Goal: Task Accomplishment & Management: Complete application form

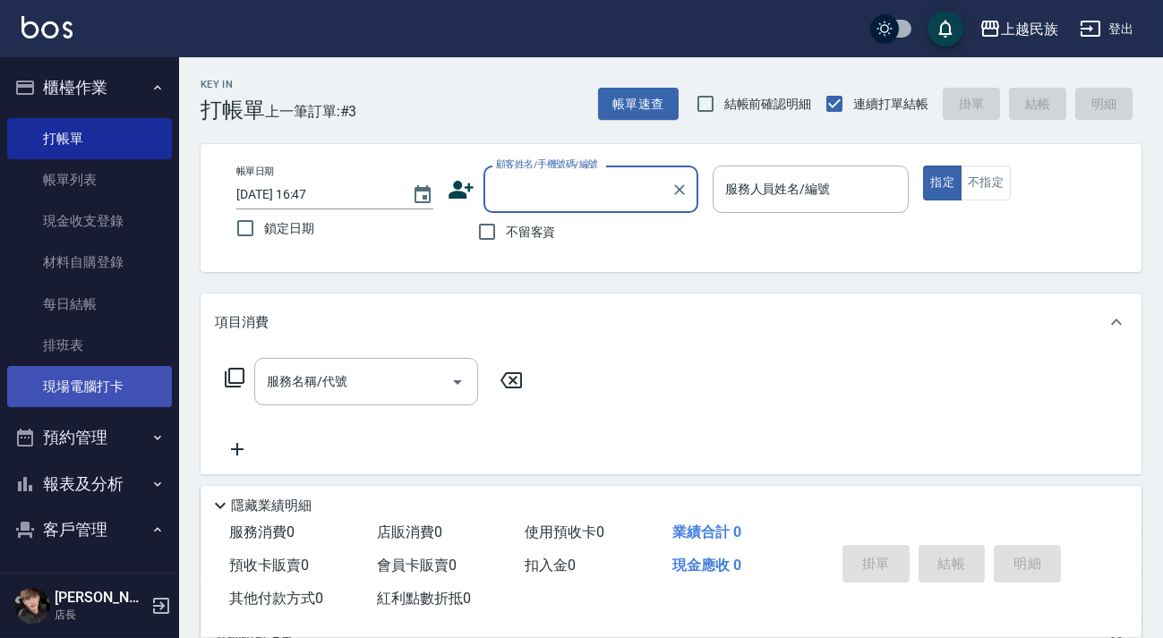
click at [88, 389] on link "現場電腦打卡" at bounding box center [89, 386] width 165 height 41
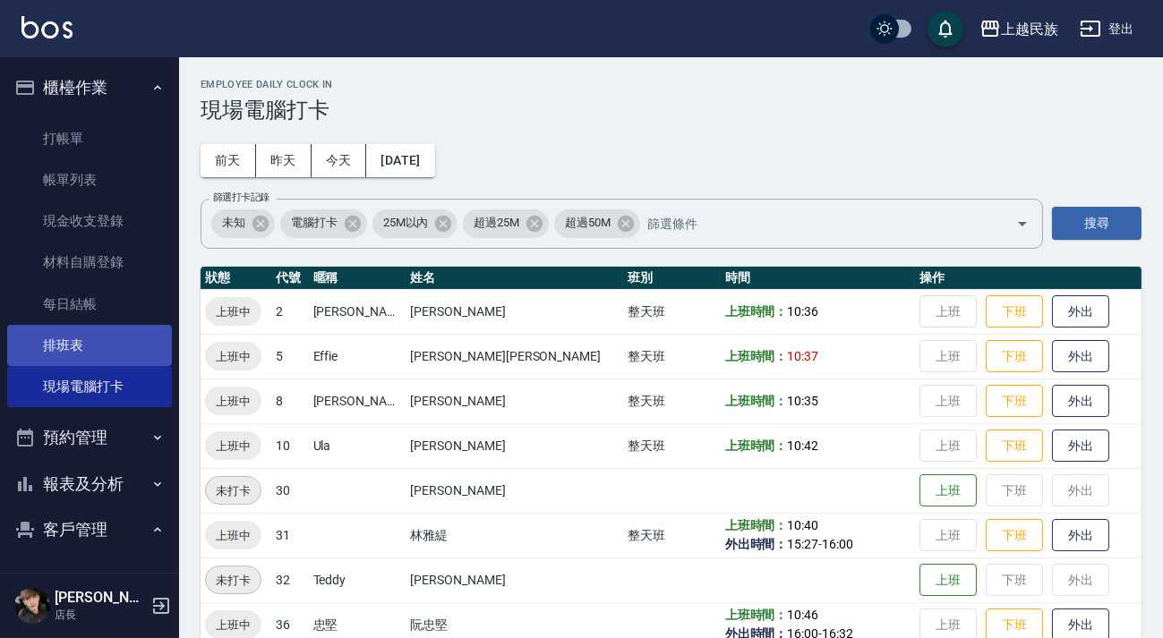
click at [116, 340] on link "排班表" at bounding box center [89, 345] width 165 height 41
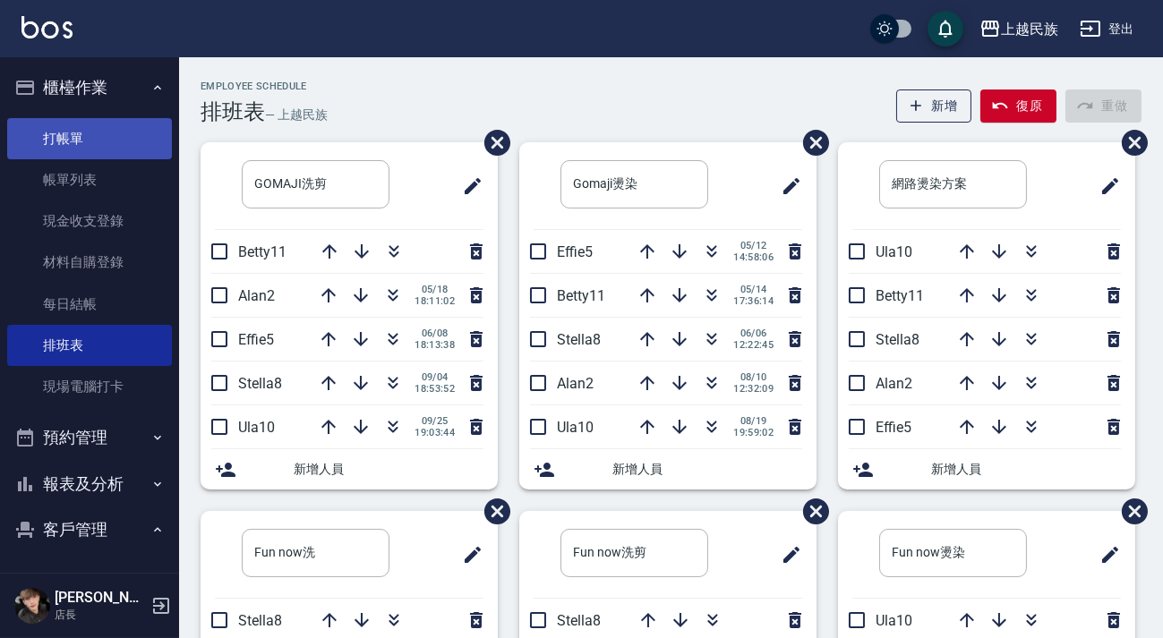
click at [107, 143] on link "打帳單" at bounding box center [89, 138] width 165 height 41
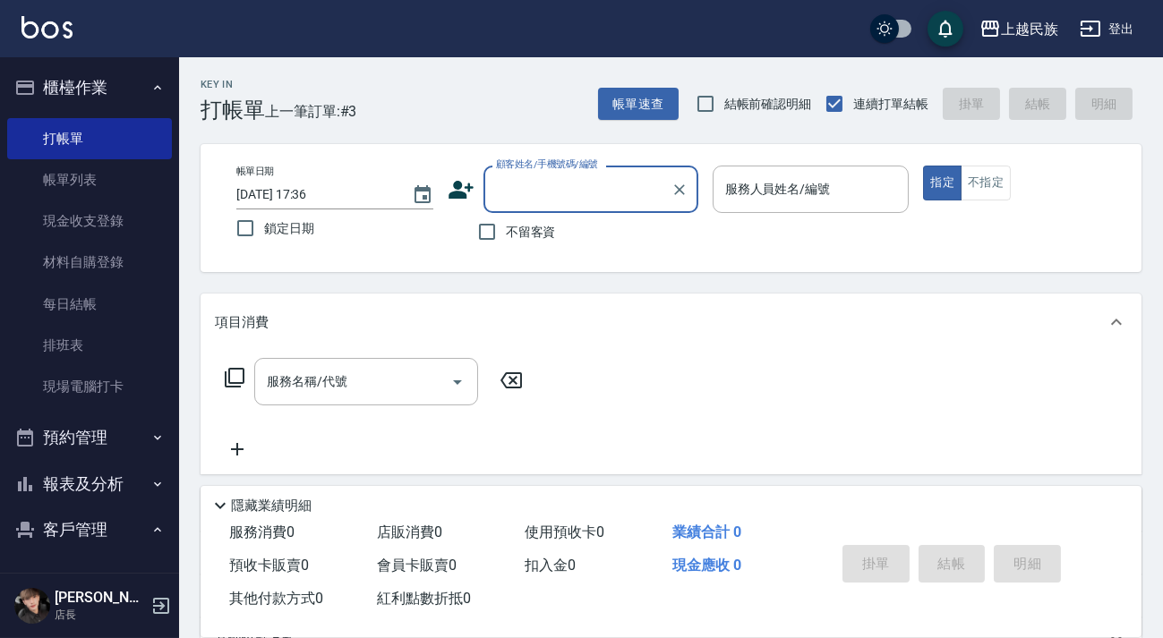
click at [564, 174] on input "顧客姓名/手機號碼/編號" at bounding box center [577, 189] width 172 height 31
click at [460, 183] on icon at bounding box center [460, 190] width 25 height 18
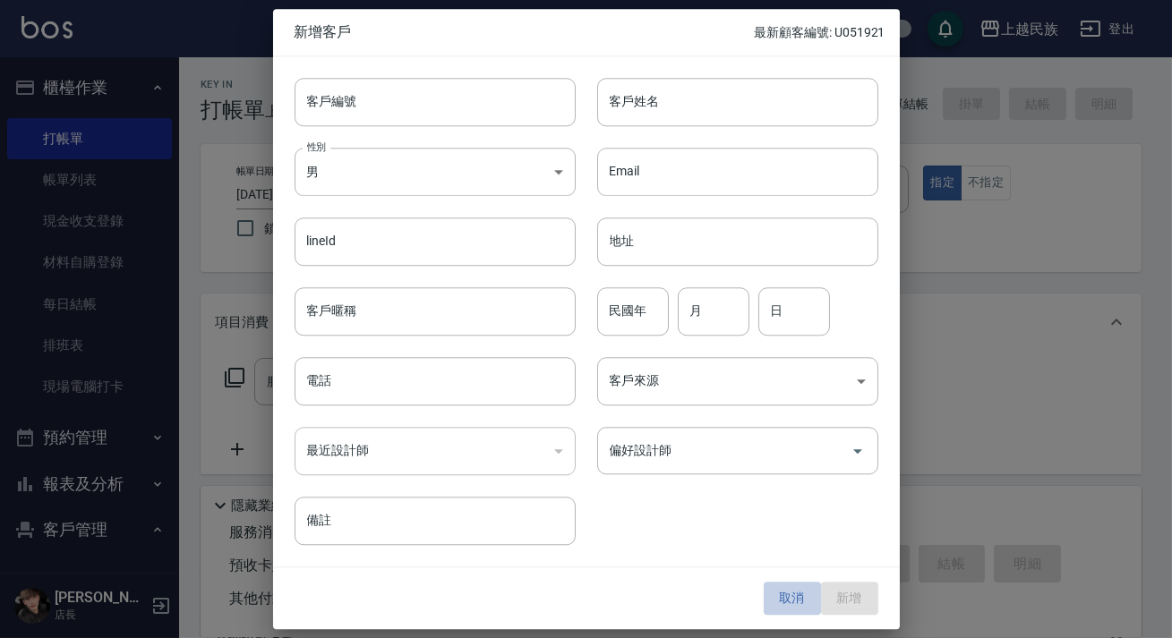
click at [782, 597] on button "取消" at bounding box center [792, 599] width 57 height 33
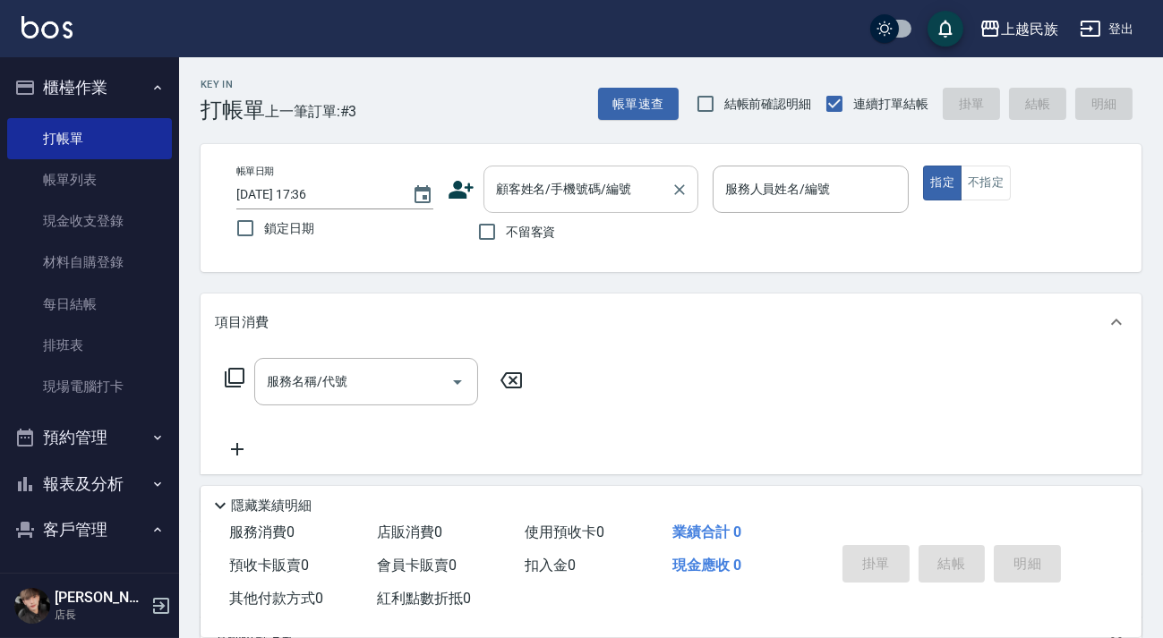
click at [602, 180] on div "顧客姓名/手機號碼/編號 顧客姓名/手機號碼/編號" at bounding box center [590, 189] width 215 height 47
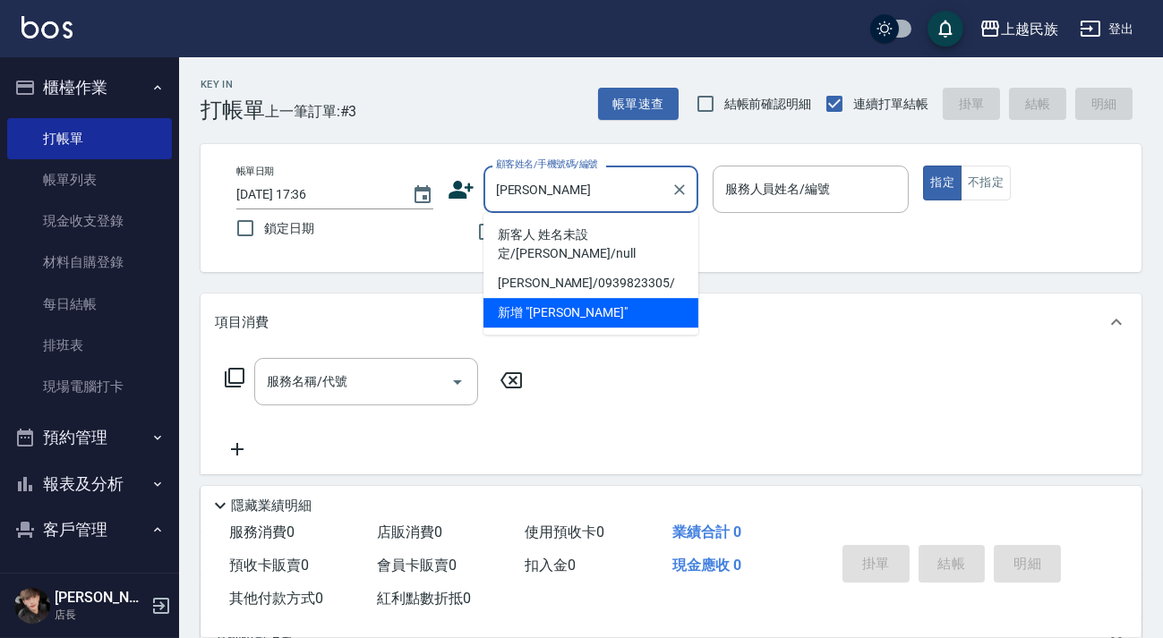
click at [535, 226] on li "新客人 姓名未設定/[PERSON_NAME]/null" at bounding box center [590, 244] width 215 height 48
type input "新客人 姓名未設定/[PERSON_NAME]/null"
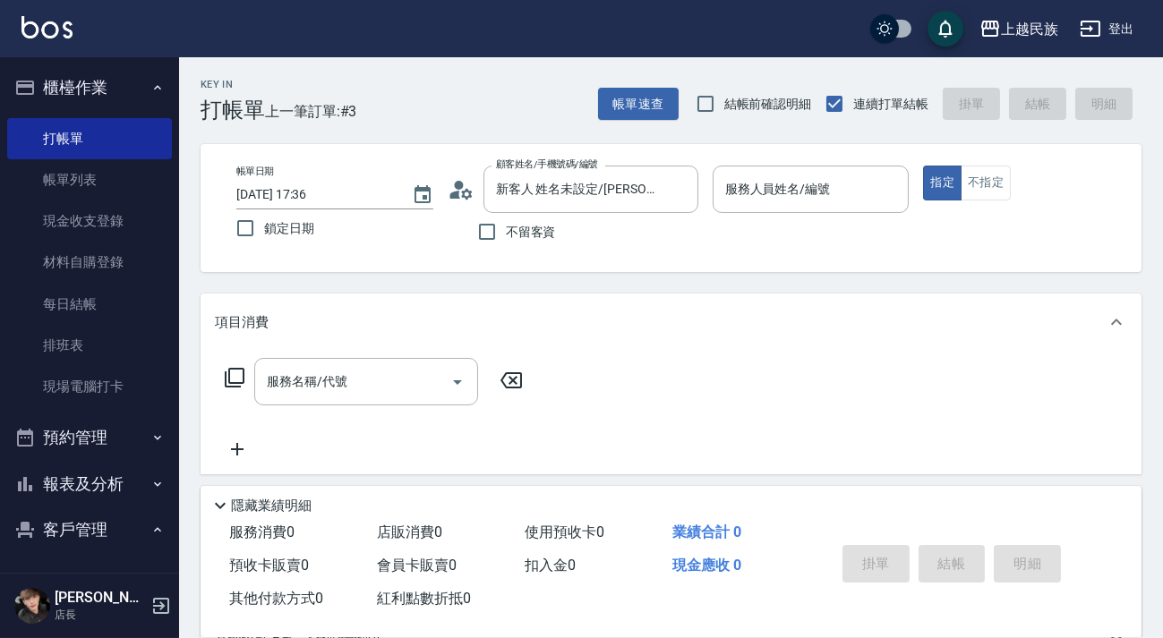
click at [462, 192] on icon at bounding box center [466, 193] width 11 height 11
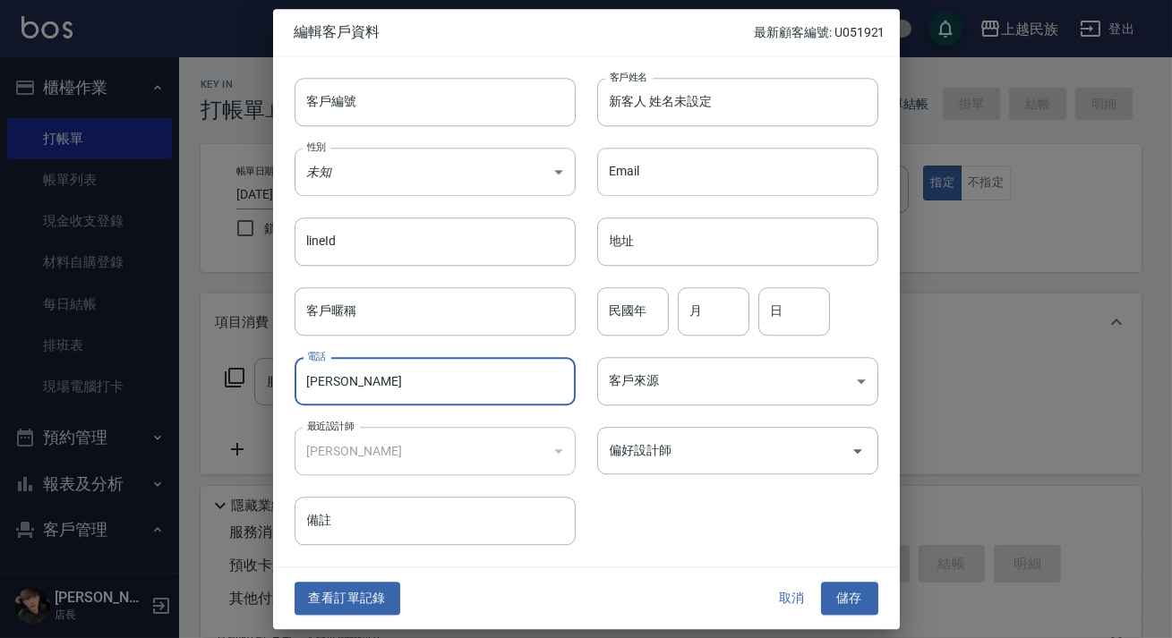
drag, startPoint x: 351, startPoint y: 384, endPoint x: 308, endPoint y: 380, distance: 43.1
click at [308, 380] on input "[PERSON_NAME]" at bounding box center [435, 381] width 281 height 48
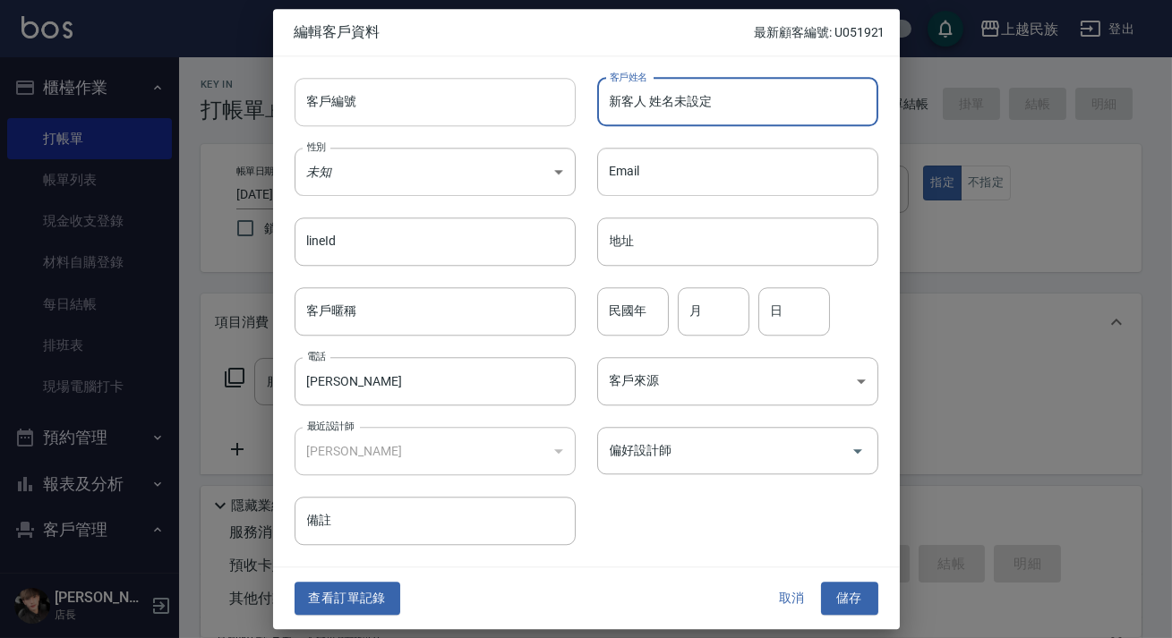
drag, startPoint x: 713, startPoint y: 94, endPoint x: 555, endPoint y: 115, distance: 158.9
click at [555, 115] on div "客戶編號 客戶編號 客戶姓名 新客人 姓名未設定 客戶姓名 性別 未知 UNKNOWN 性別 Email Email lineId lineId 地址 地址 …" at bounding box center [575, 301] width 605 height 490
paste input "[PERSON_NAME]"
type input "[PERSON_NAME]"
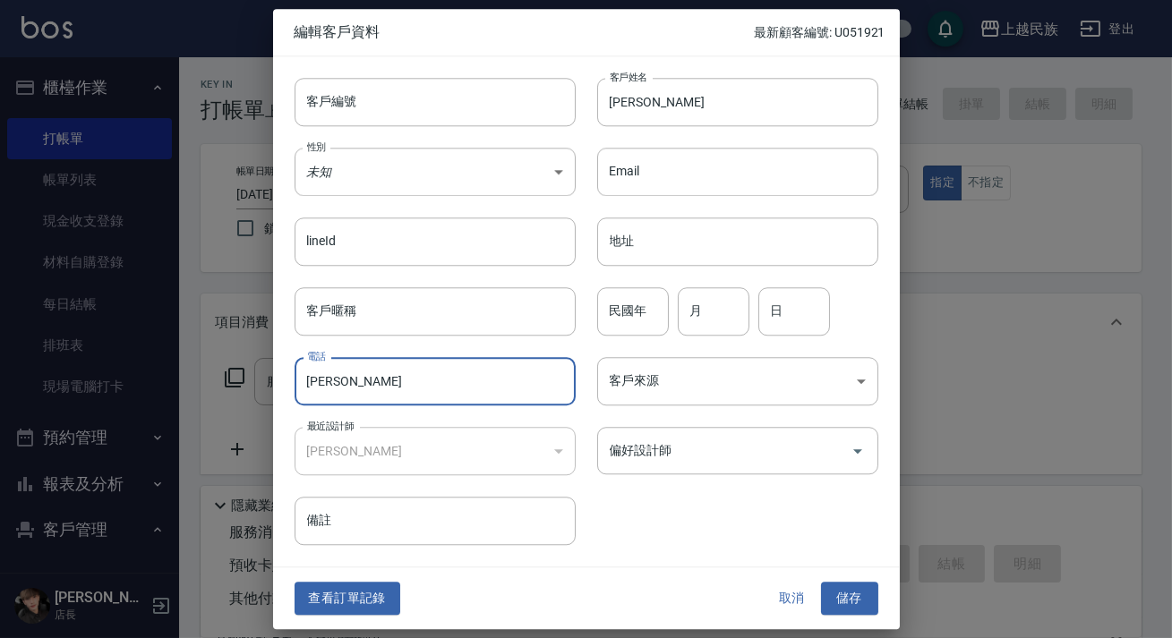
click at [428, 378] on input "[PERSON_NAME]" at bounding box center [435, 381] width 281 height 48
click at [318, 384] on input "李09" at bounding box center [435, 381] width 281 height 48
click at [350, 381] on input "09" at bounding box center [435, 381] width 281 height 48
type input "0976080741"
click at [370, 168] on body "上越民族 登出 櫃檯作業 打帳單 帳單列表 現金收支登錄 材料自購登錄 每日結帳 排班表 現場電腦打卡 預約管理 預約管理 單日預約紀錄 單週預約紀錄 報表及…" at bounding box center [586, 436] width 1172 height 872
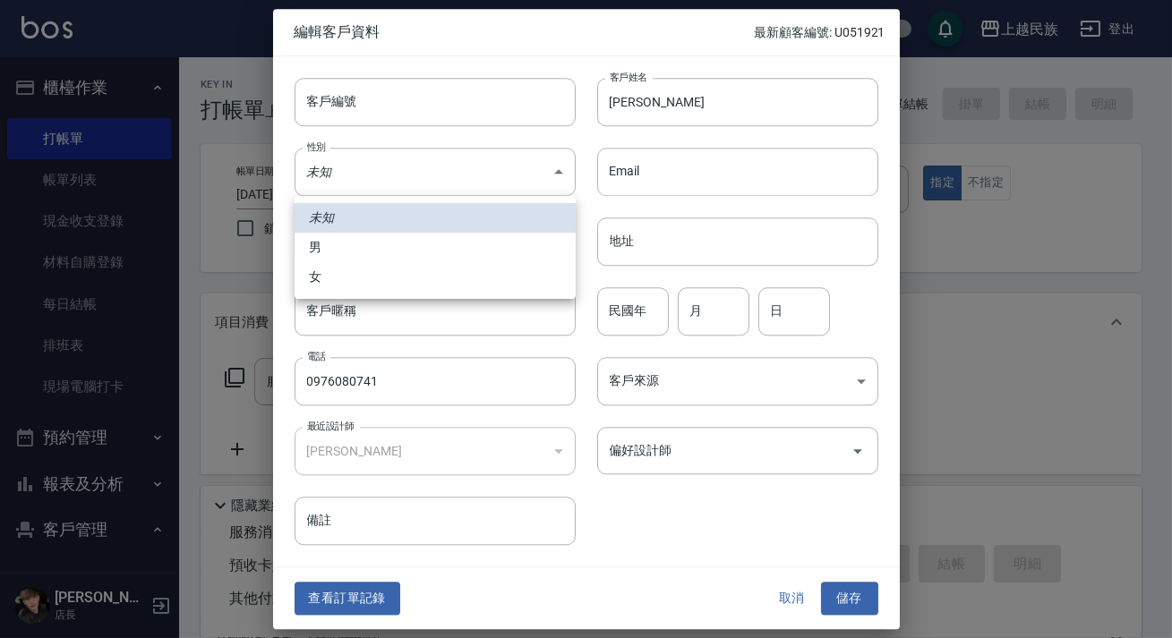
click at [411, 278] on li "女" at bounding box center [435, 277] width 281 height 30
type input "[DEMOGRAPHIC_DATA]"
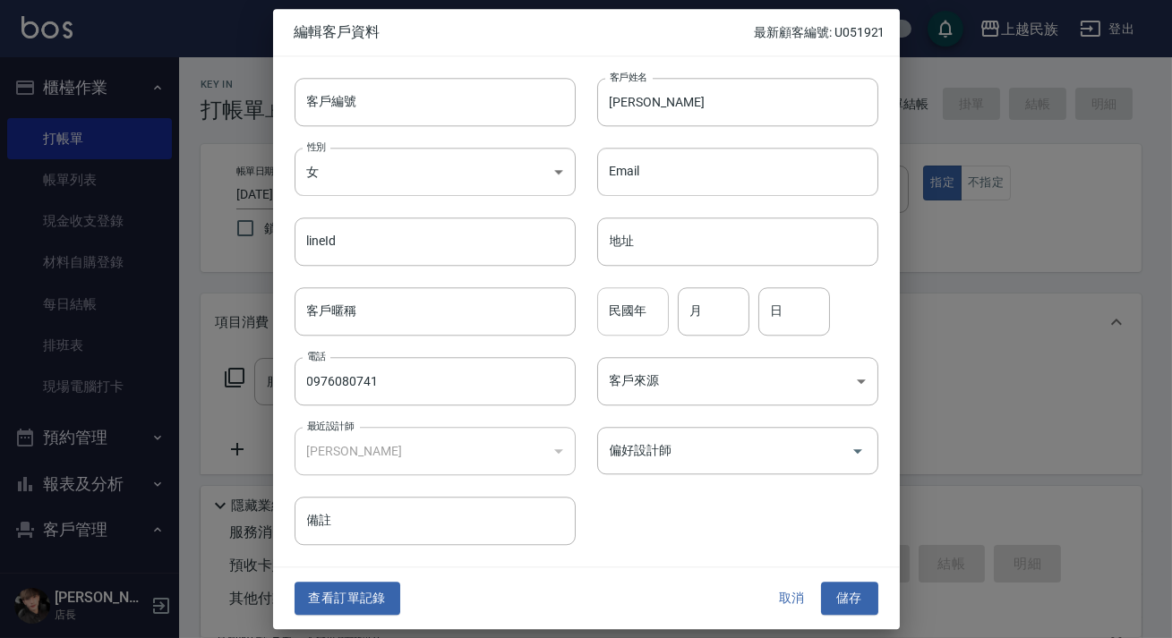
click at [662, 316] on input "民國年" at bounding box center [633, 311] width 72 height 48
type input "81"
click at [696, 327] on input "月" at bounding box center [714, 311] width 72 height 48
type input "05"
click at [788, 313] on input "日" at bounding box center [794, 311] width 72 height 48
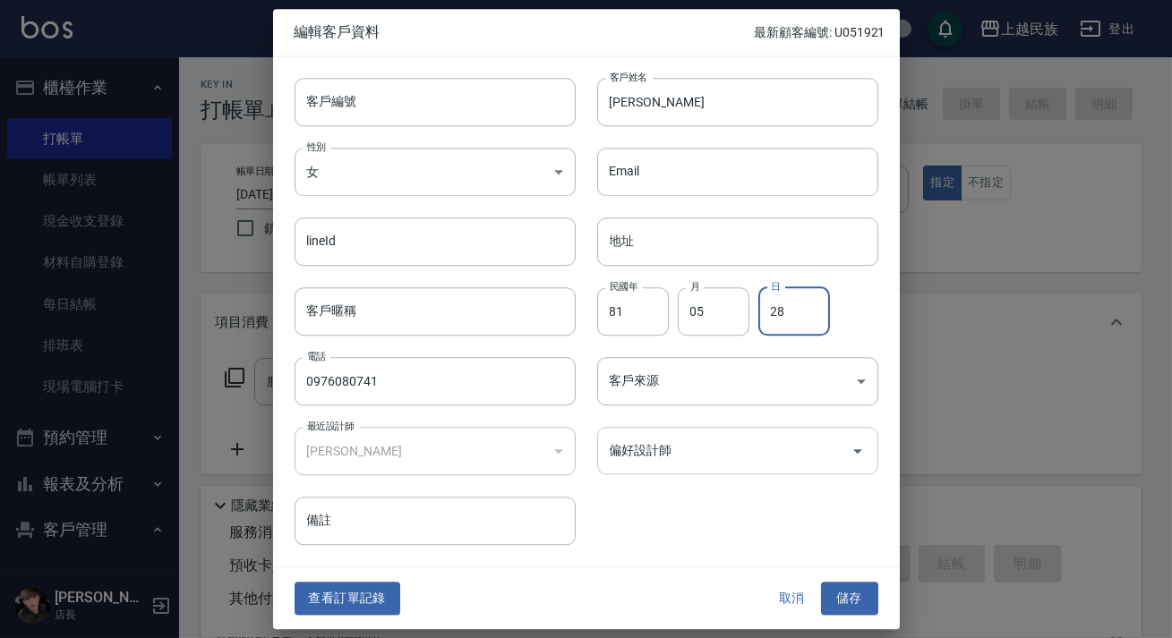
type input "28"
click at [752, 465] on input "偏好設計師" at bounding box center [724, 450] width 238 height 31
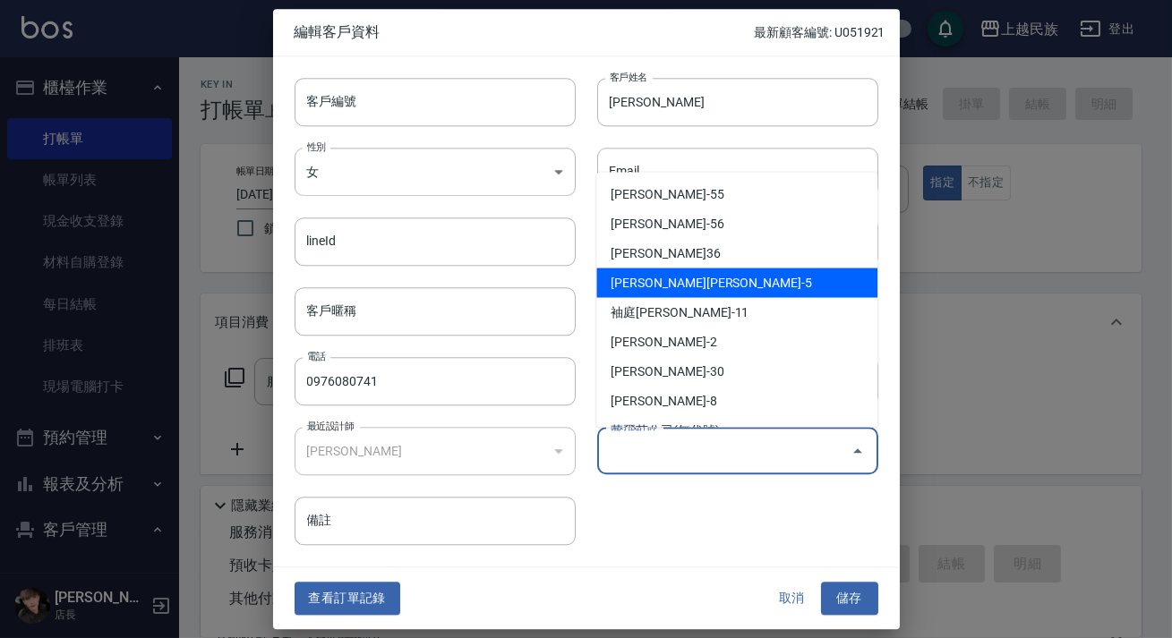
click at [717, 285] on li "[PERSON_NAME][PERSON_NAME]-5" at bounding box center [736, 283] width 281 height 30
type input "[PERSON_NAME][PERSON_NAME]"
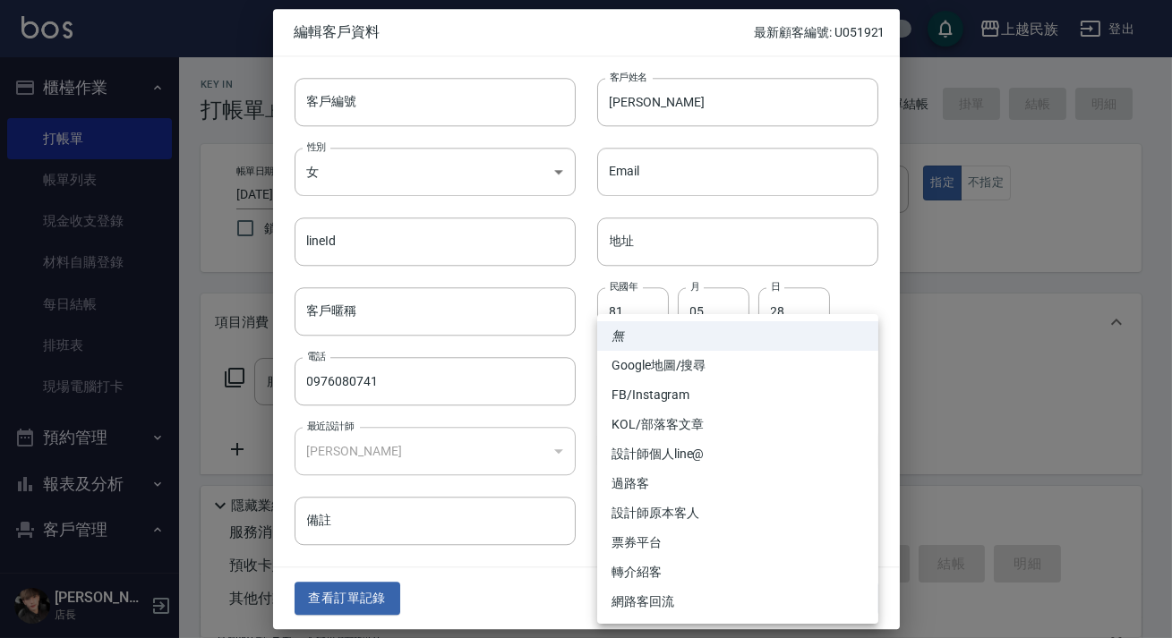
click at [724, 370] on body "上越民族 登出 櫃檯作業 打帳單 帳單列表 現金收支登錄 材料自購登錄 每日結帳 排班表 現場電腦打卡 預約管理 預約管理 單日預約紀錄 單週預約紀錄 報表及…" at bounding box center [586, 436] width 1172 height 872
click at [679, 461] on li "設計師個人line@" at bounding box center [737, 455] width 281 height 30
type input "設計師個人line@"
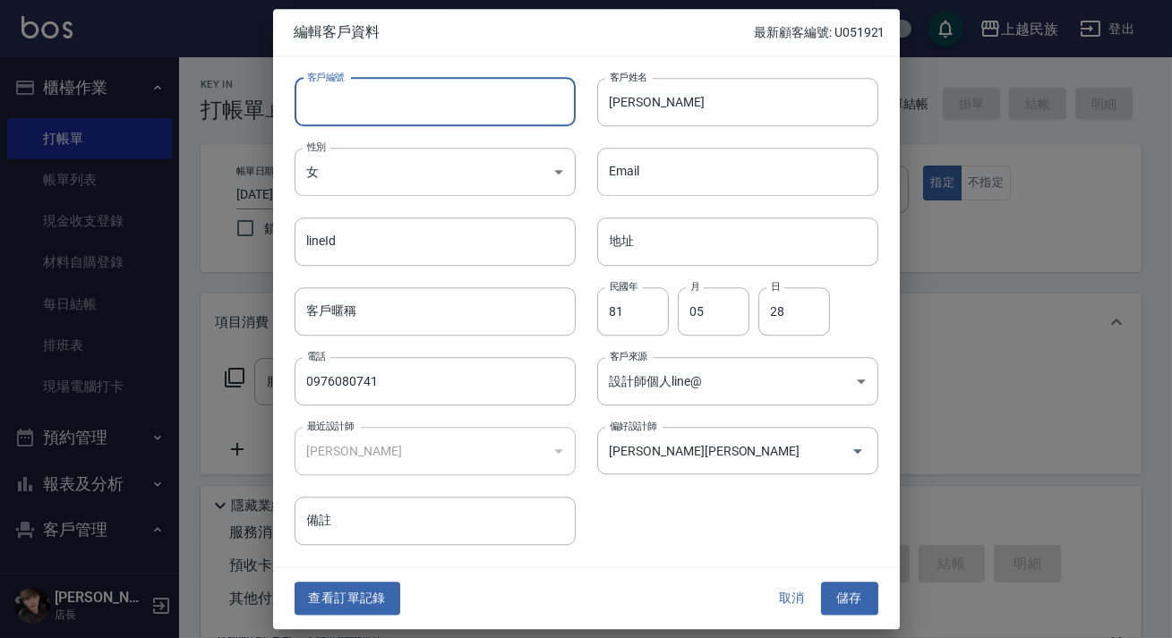
click at [348, 115] on input "客戶編號" at bounding box center [435, 102] width 281 height 48
type input "Ef052821"
click at [841, 605] on button "儲存" at bounding box center [849, 599] width 57 height 33
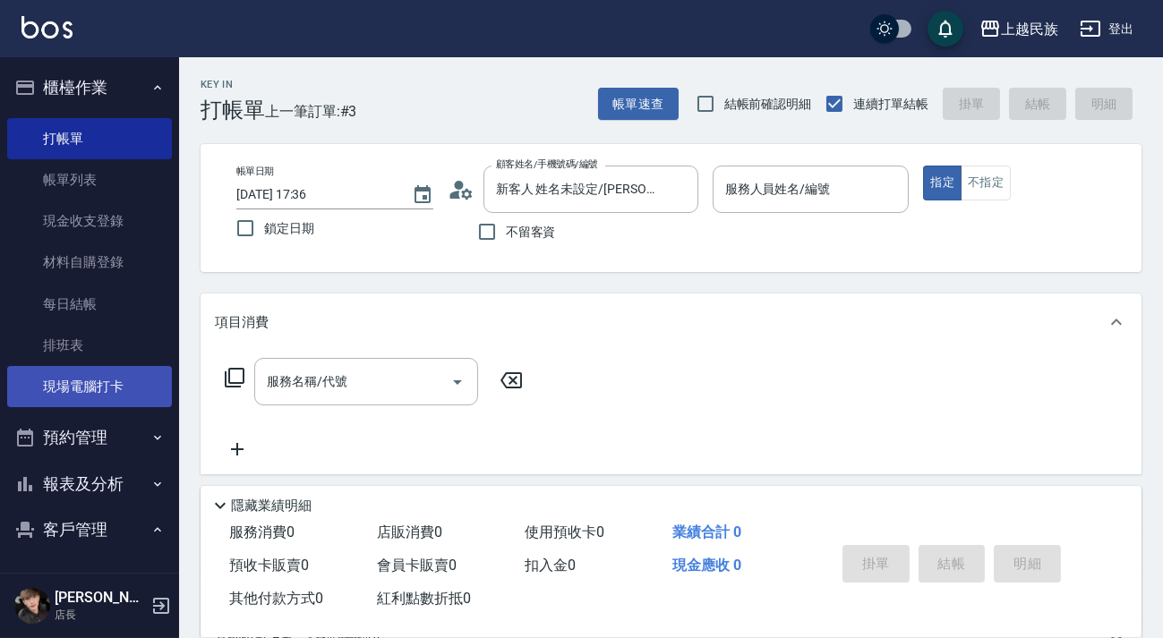
click at [90, 385] on link "現場電腦打卡" at bounding box center [89, 386] width 165 height 41
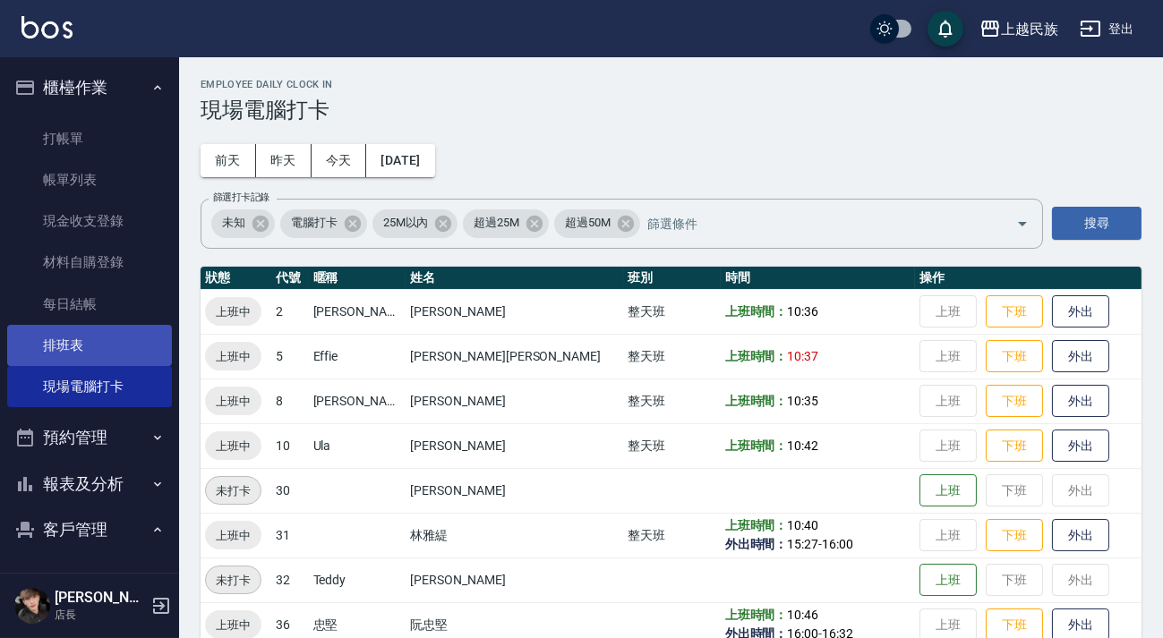
click at [100, 356] on link "排班表" at bounding box center [89, 345] width 165 height 41
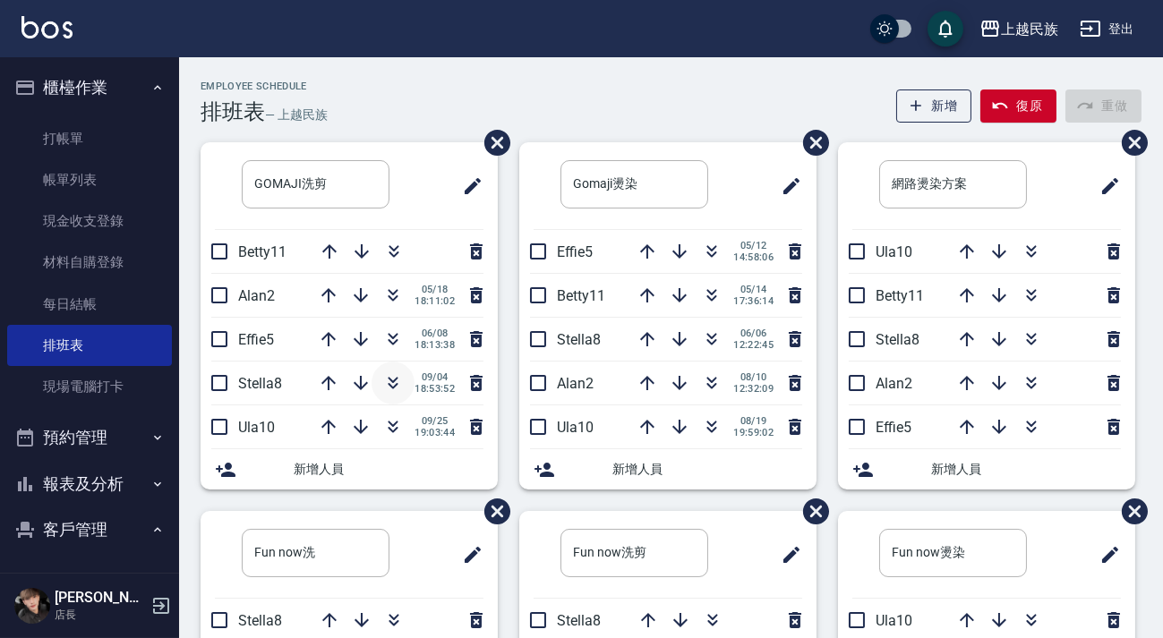
click at [392, 376] on icon "button" at bounding box center [392, 382] width 21 height 21
click at [70, 384] on link "現場電腦打卡" at bounding box center [89, 386] width 165 height 41
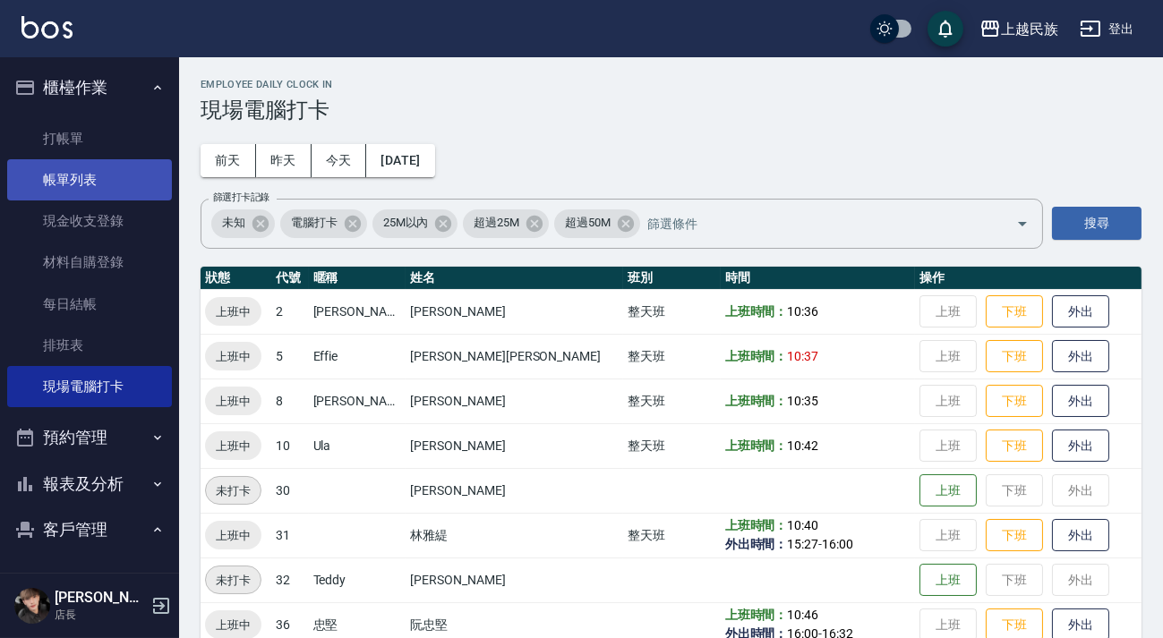
click at [72, 160] on link "帳單列表" at bounding box center [89, 179] width 165 height 41
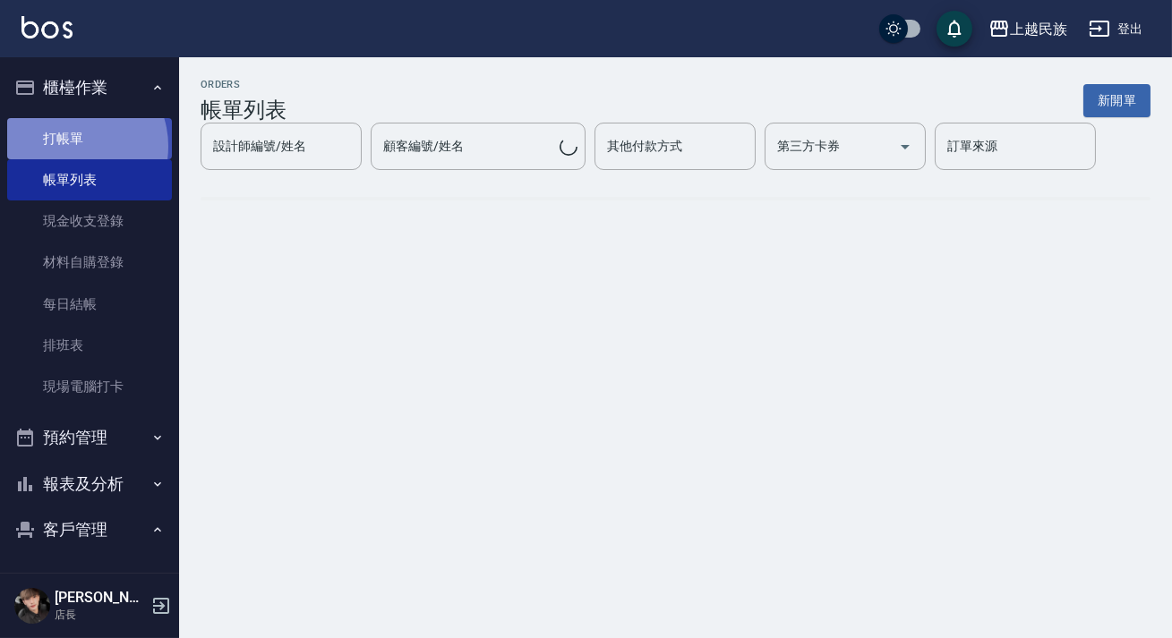
click at [73, 146] on link "打帳單" at bounding box center [89, 138] width 165 height 41
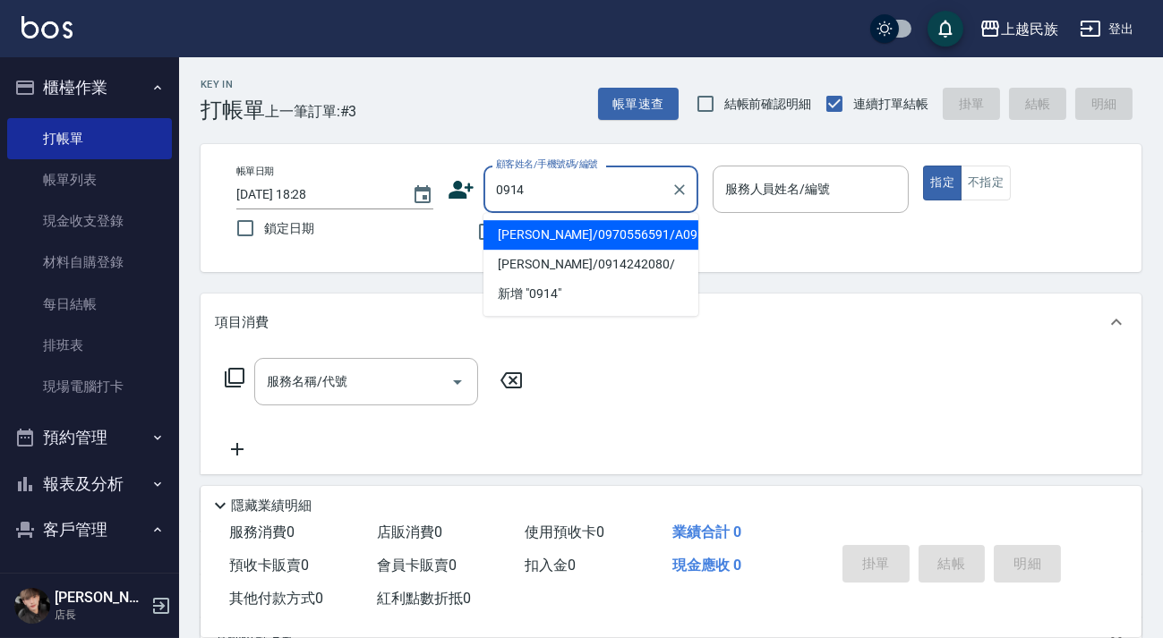
click at [619, 240] on li "[PERSON_NAME]/0970556591/A091421" at bounding box center [590, 235] width 215 height 30
type input "[PERSON_NAME]/0970556591/A091421"
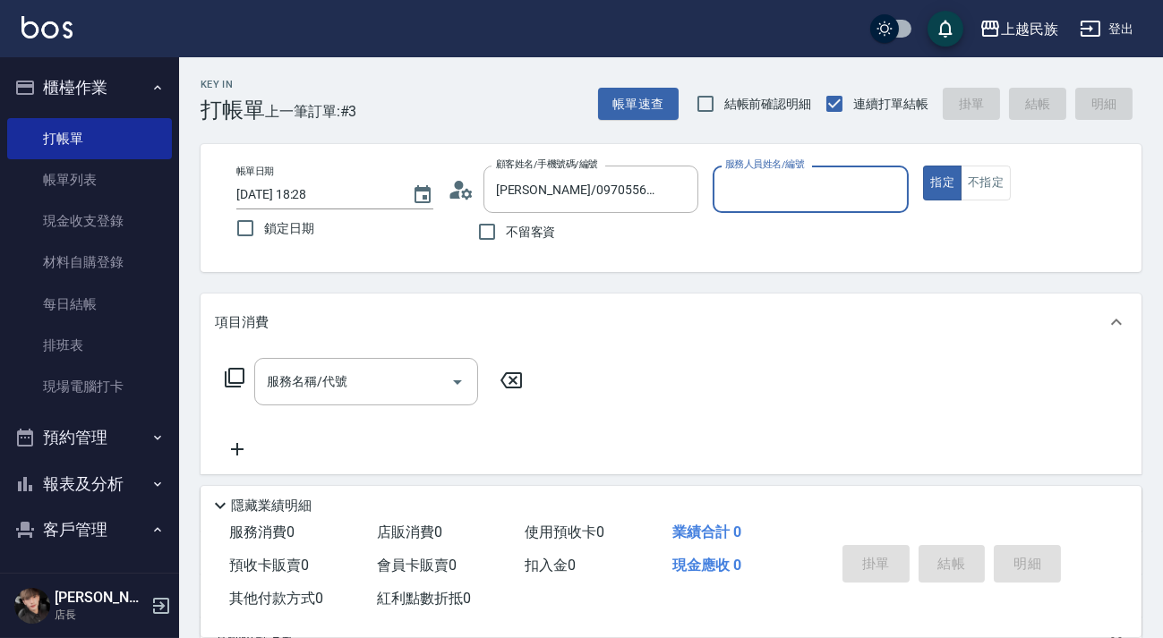
type input "[PERSON_NAME]-2"
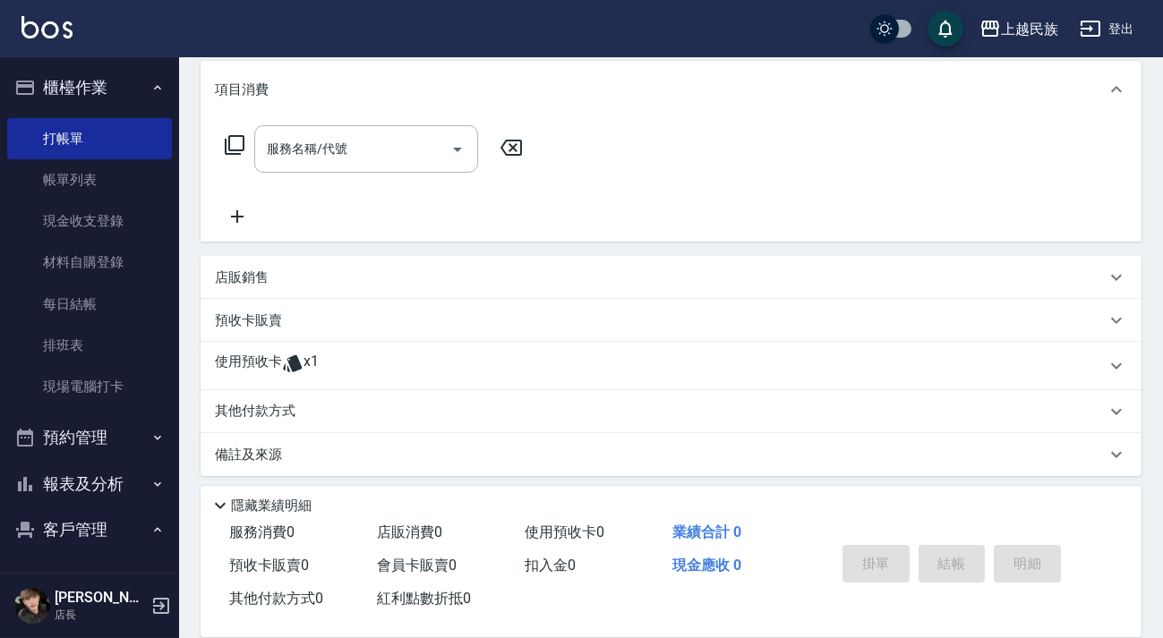
scroll to position [158, 0]
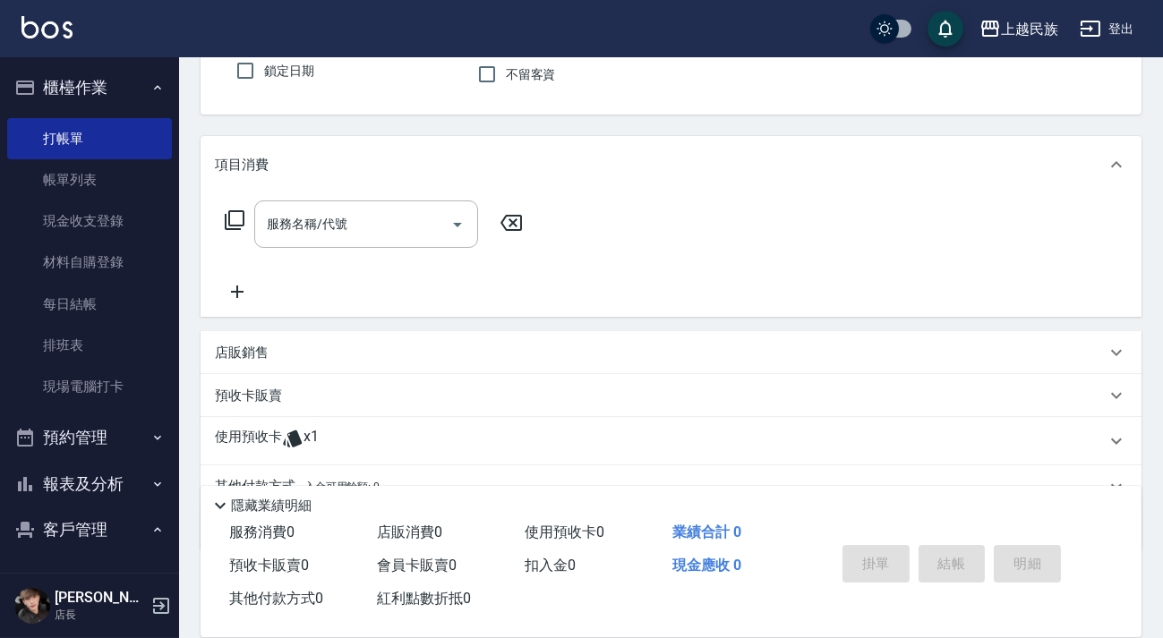
click at [447, 456] on div "使用預收卡 x1" at bounding box center [671, 441] width 941 height 48
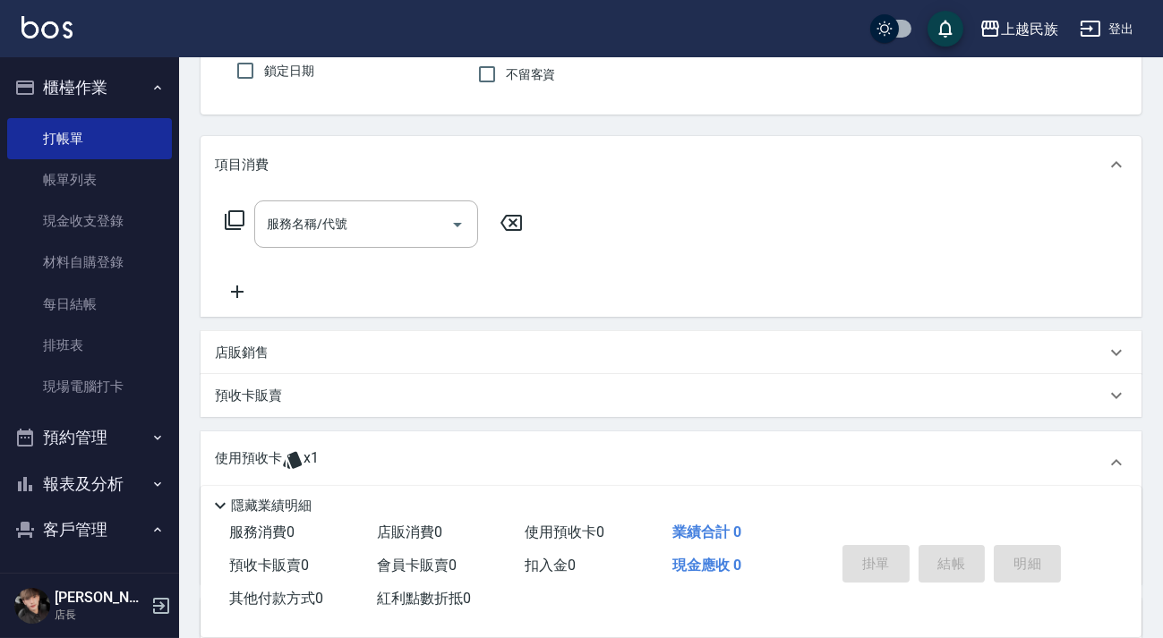
scroll to position [366, 0]
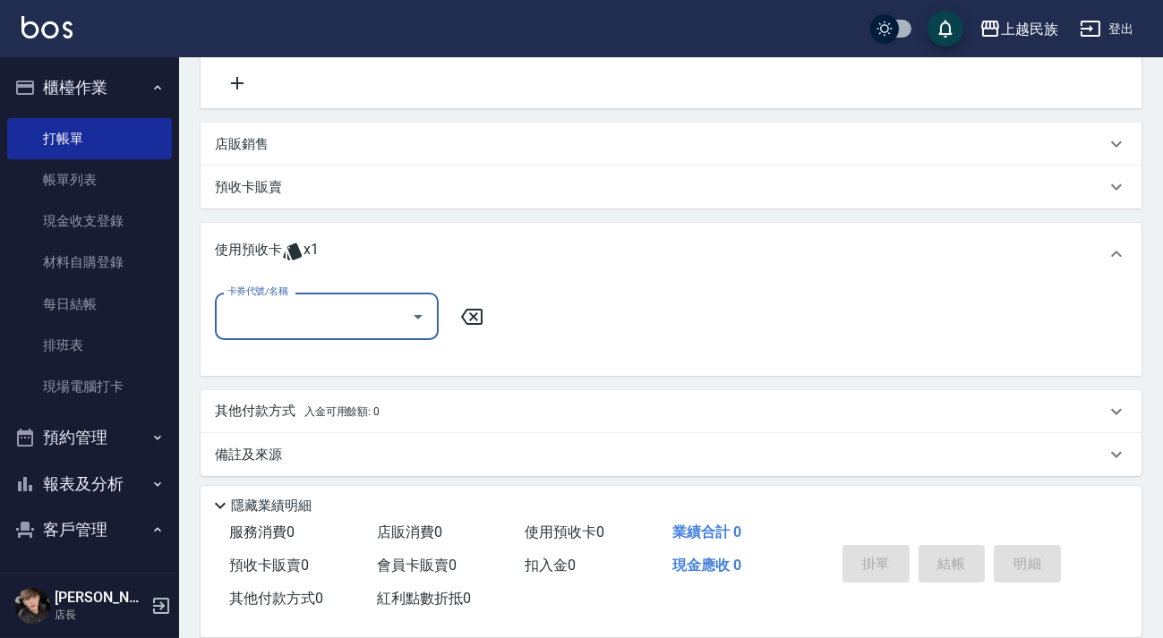
click at [414, 331] on div at bounding box center [417, 316] width 27 height 47
click at [416, 326] on icon "Open" at bounding box center [417, 316] width 21 height 21
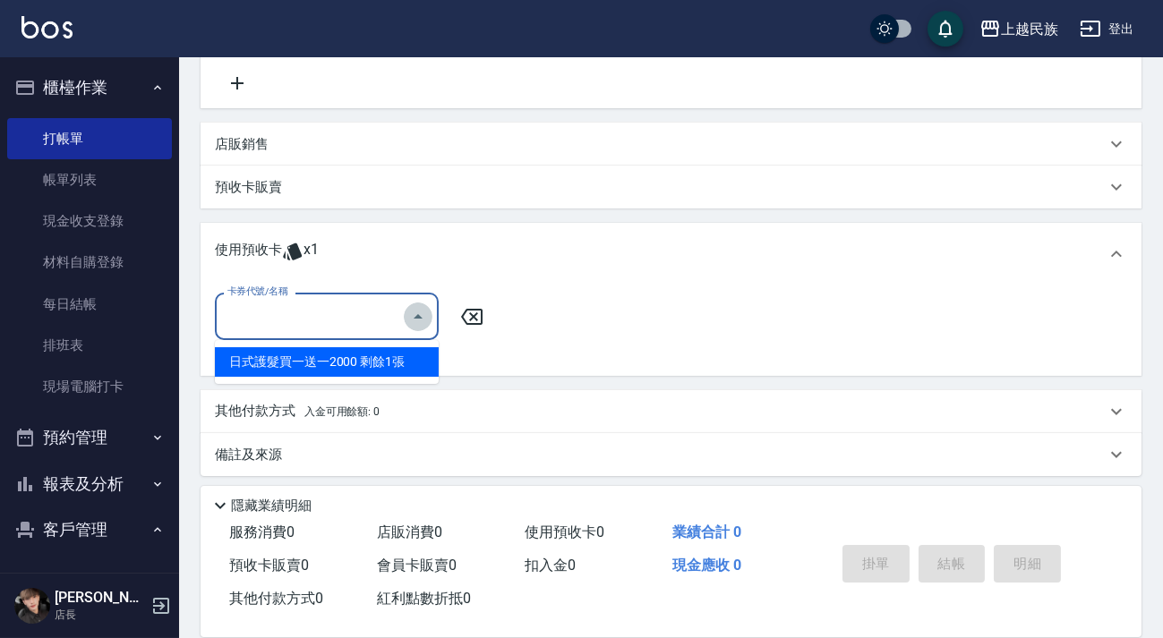
click at [419, 319] on icon "Close" at bounding box center [417, 316] width 21 height 21
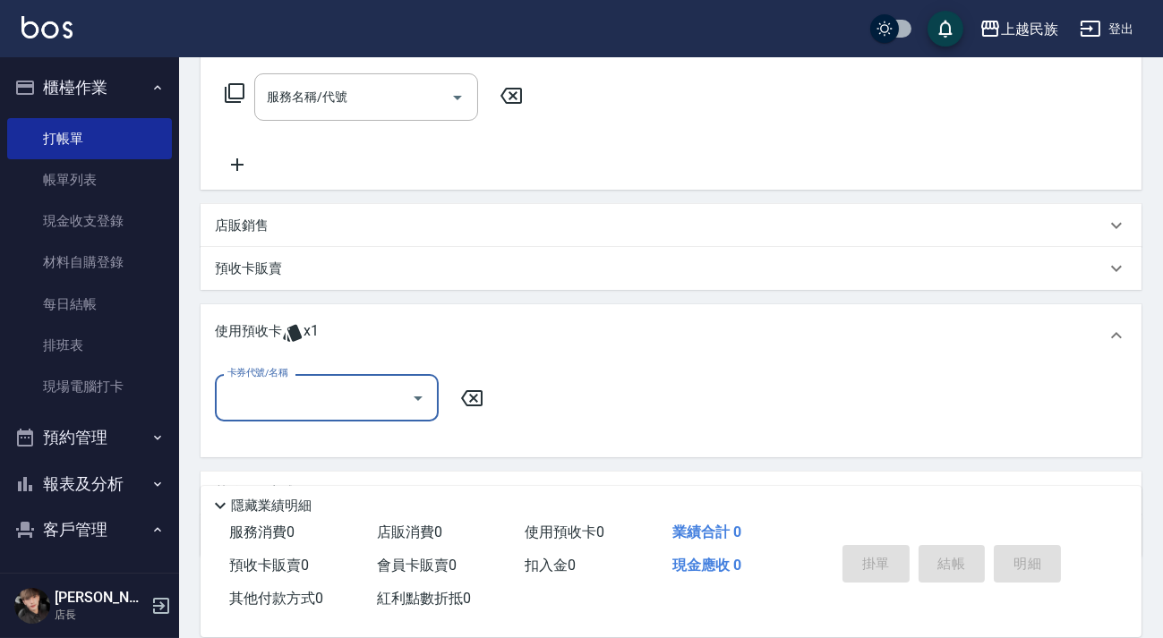
scroll to position [0, 0]
